Goal: Task Accomplishment & Management: Manage account settings

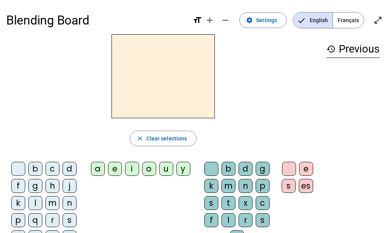
click at [345, 18] on span "Français" at bounding box center [348, 20] width 31 height 16
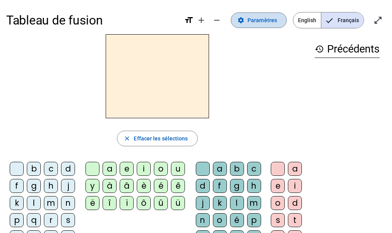
click at [257, 26] on span at bounding box center [258, 20] width 55 height 19
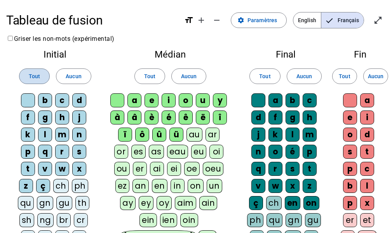
click at [34, 81] on span at bounding box center [34, 76] width 30 height 19
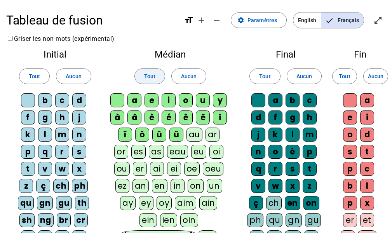
click at [147, 77] on span "Tout" at bounding box center [149, 76] width 11 height 9
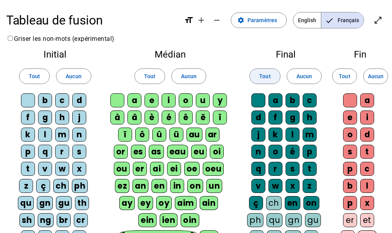
click at [271, 72] on span "Tout" at bounding box center [264, 76] width 11 height 9
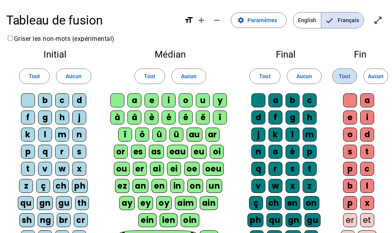
click at [347, 79] on span "Tout" at bounding box center [344, 76] width 11 height 9
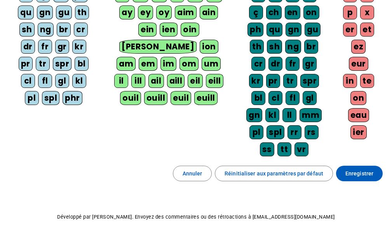
scroll to position [194, 0]
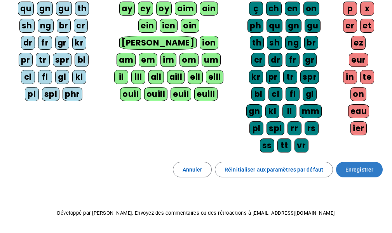
click at [361, 171] on span "Enregistrer" at bounding box center [360, 169] width 28 height 9
